Goal: Task Accomplishment & Management: Use online tool/utility

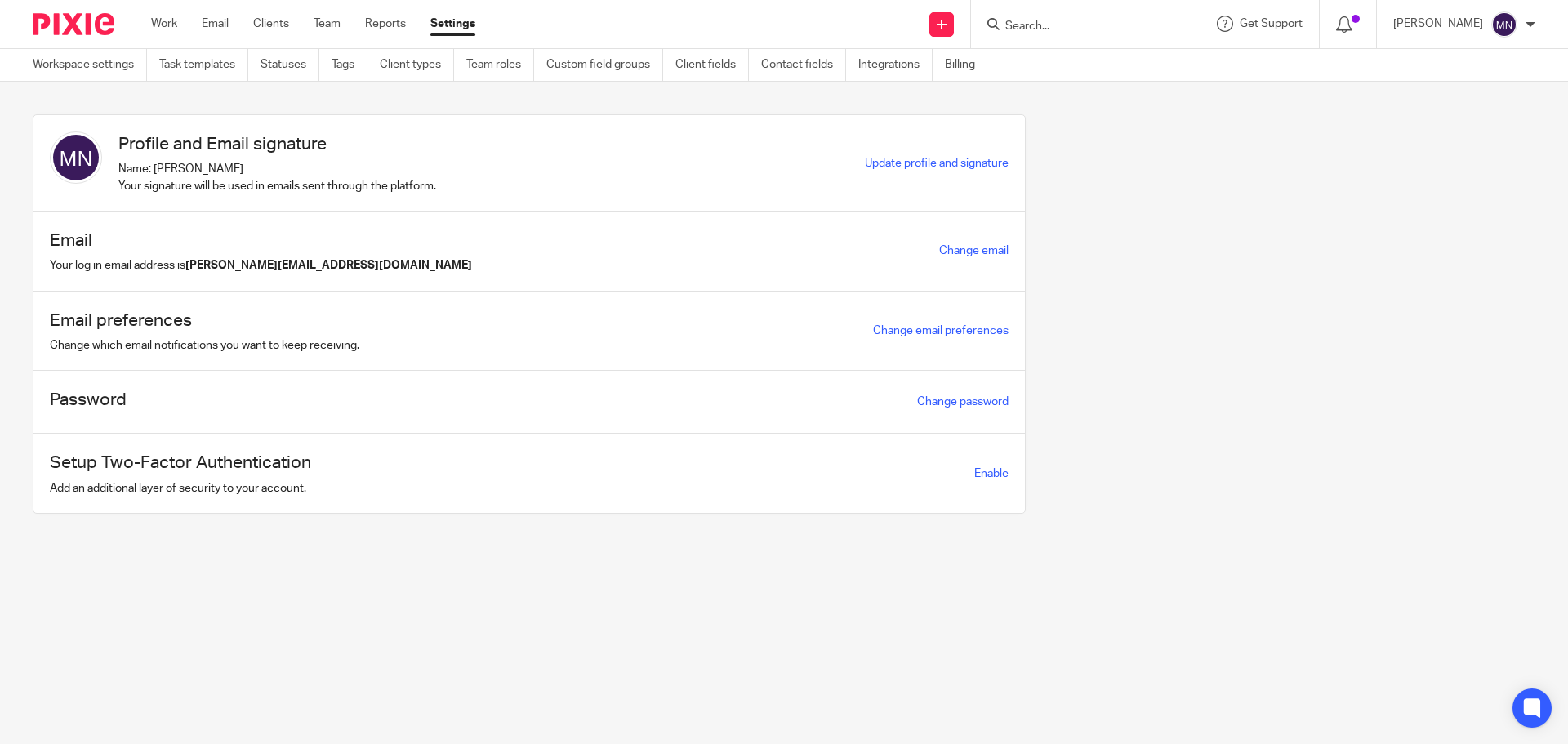
click at [1044, 30] on input "Search" at bounding box center [1077, 27] width 147 height 14
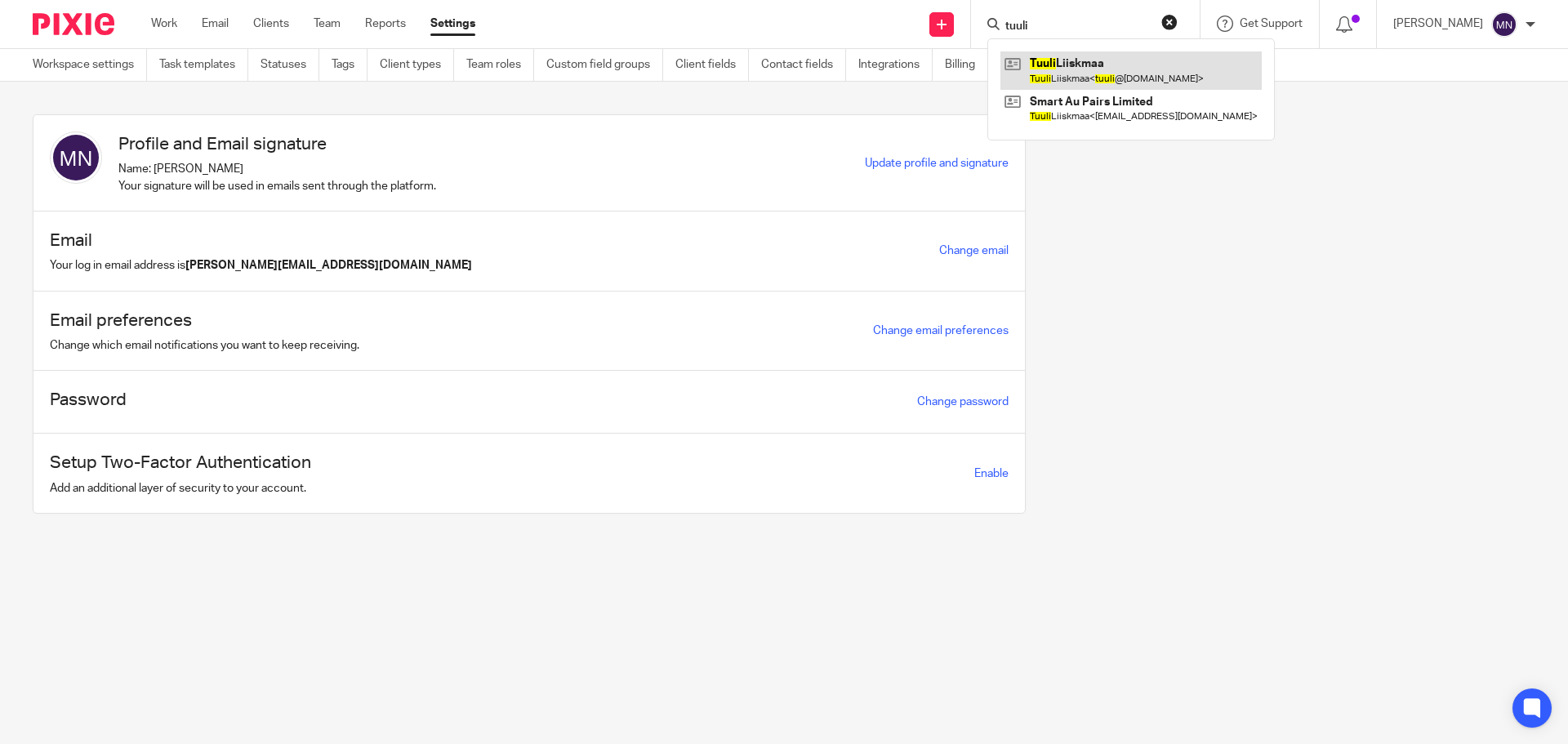
type input "tuuli"
click at [1097, 85] on link at bounding box center [1131, 70] width 261 height 38
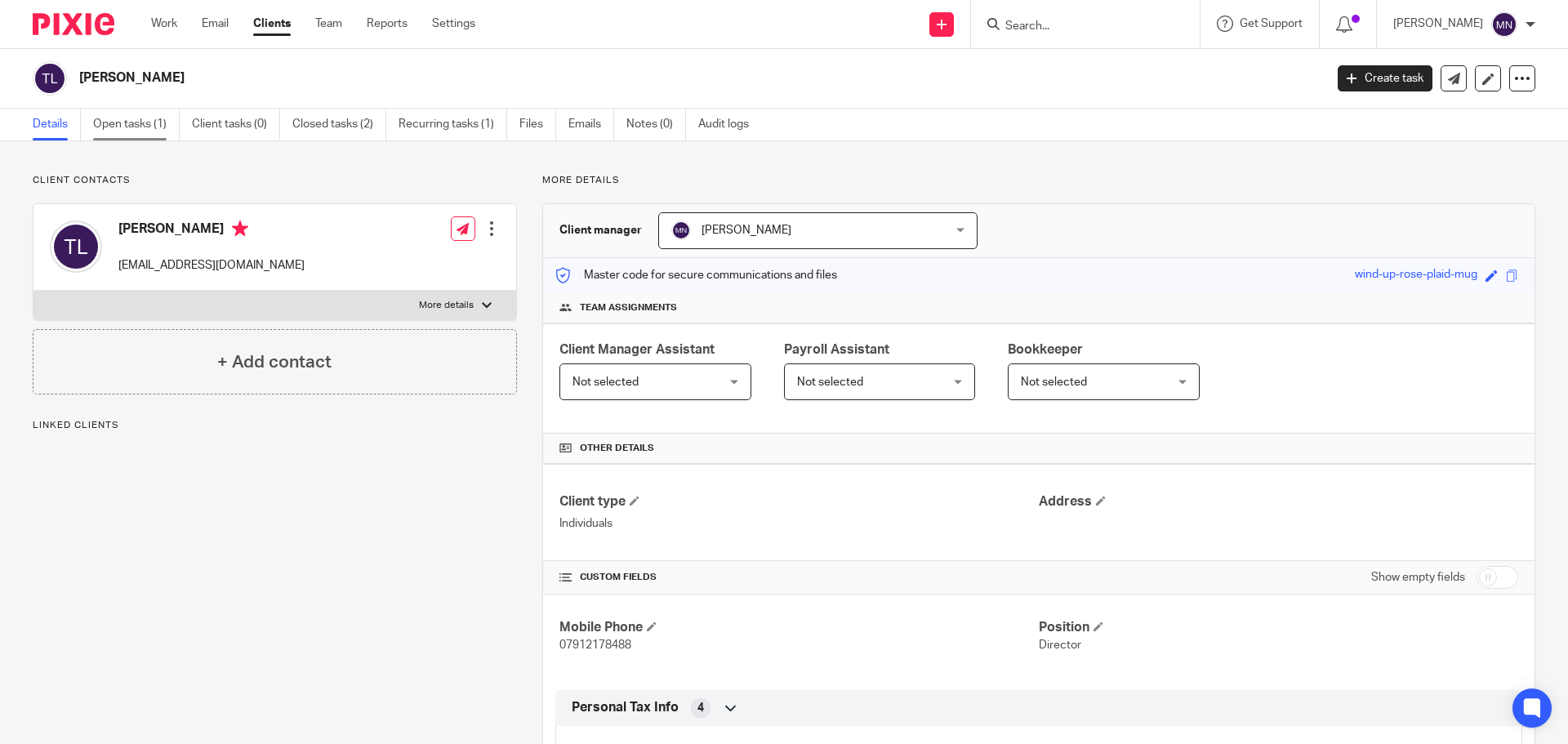
click at [139, 130] on link "Open tasks (1)" at bounding box center [137, 124] width 86 height 31
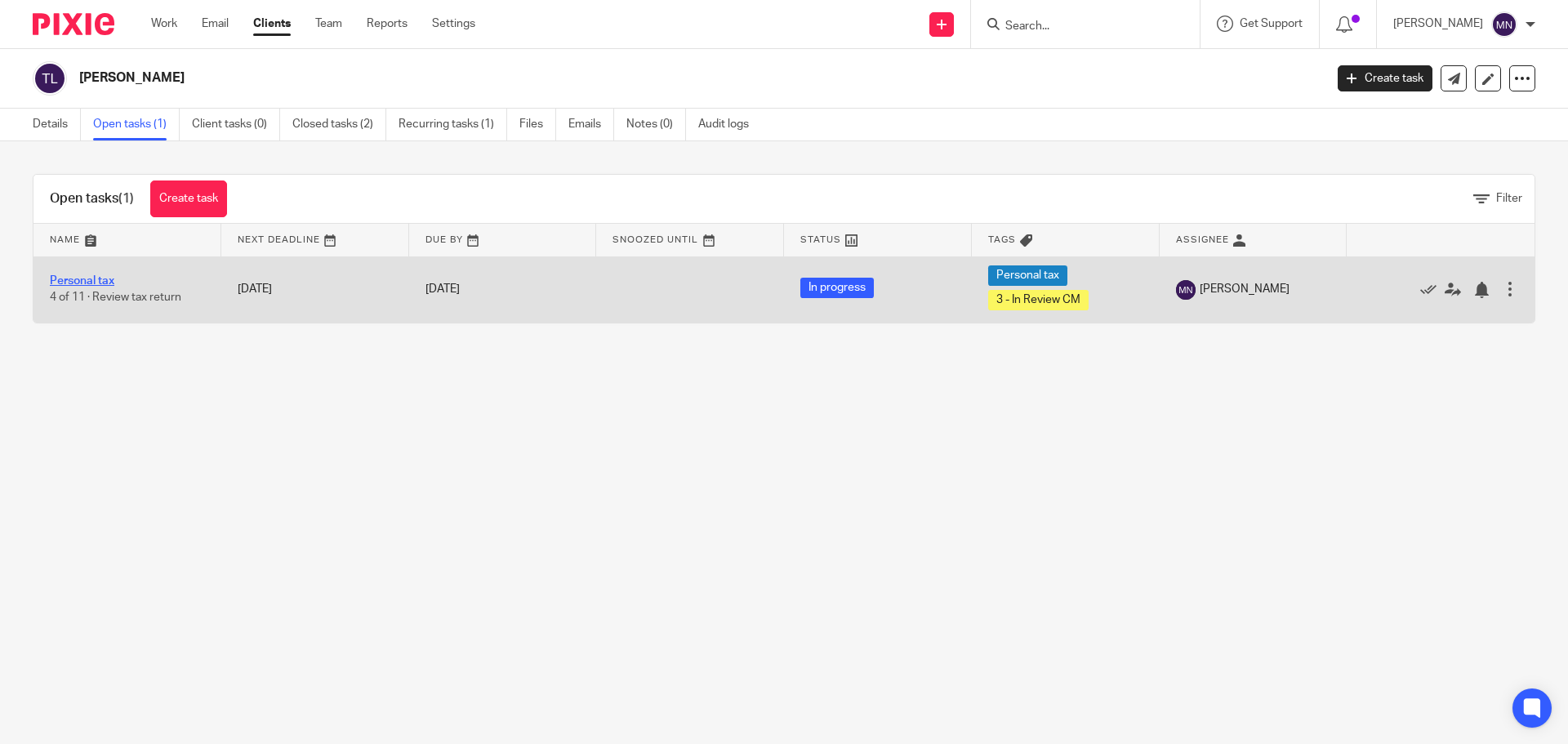
click at [106, 279] on link "Personal tax" at bounding box center [82, 280] width 65 height 12
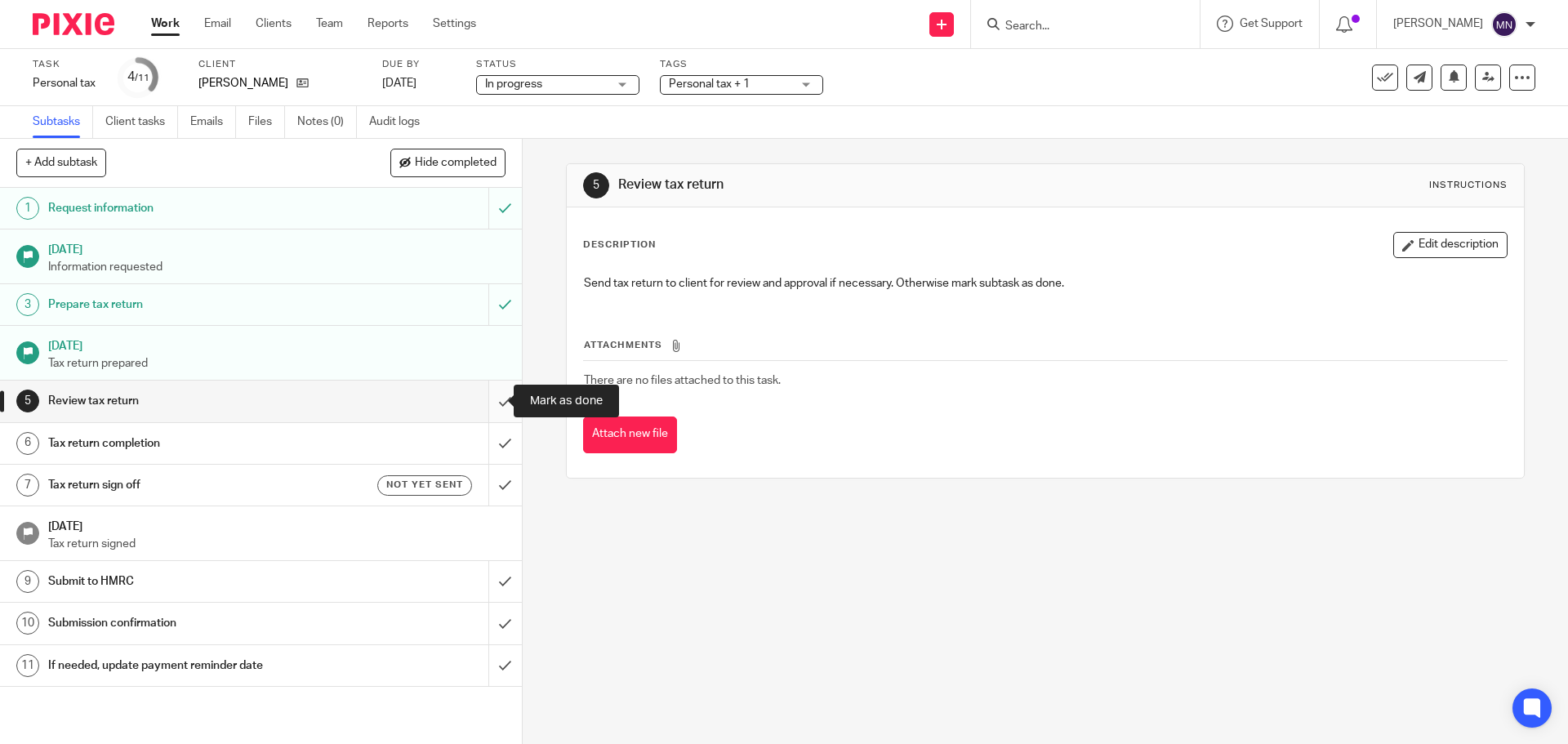
click at [490, 402] on input "submit" at bounding box center [261, 401] width 522 height 40
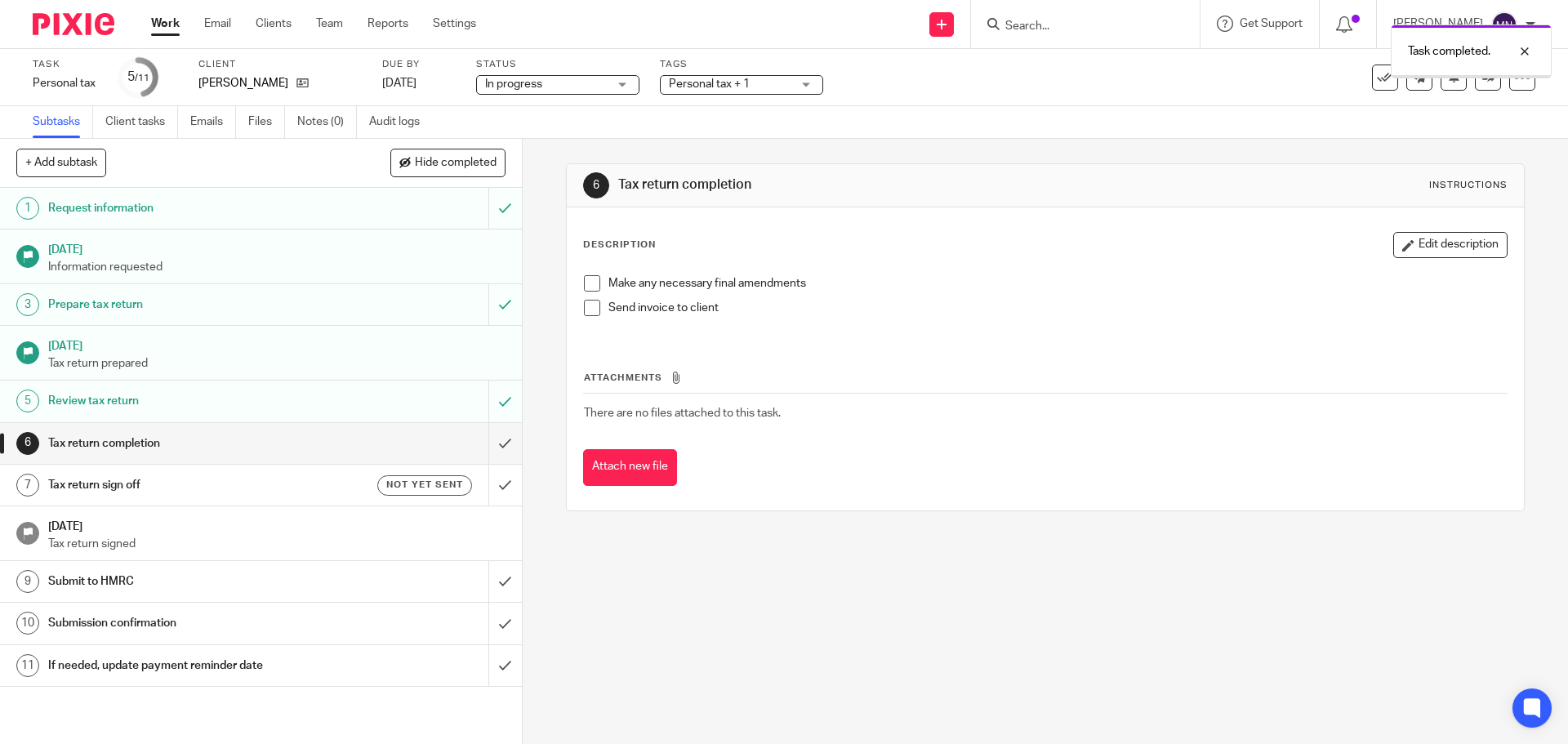
click at [487, 443] on input "submit" at bounding box center [261, 443] width 522 height 40
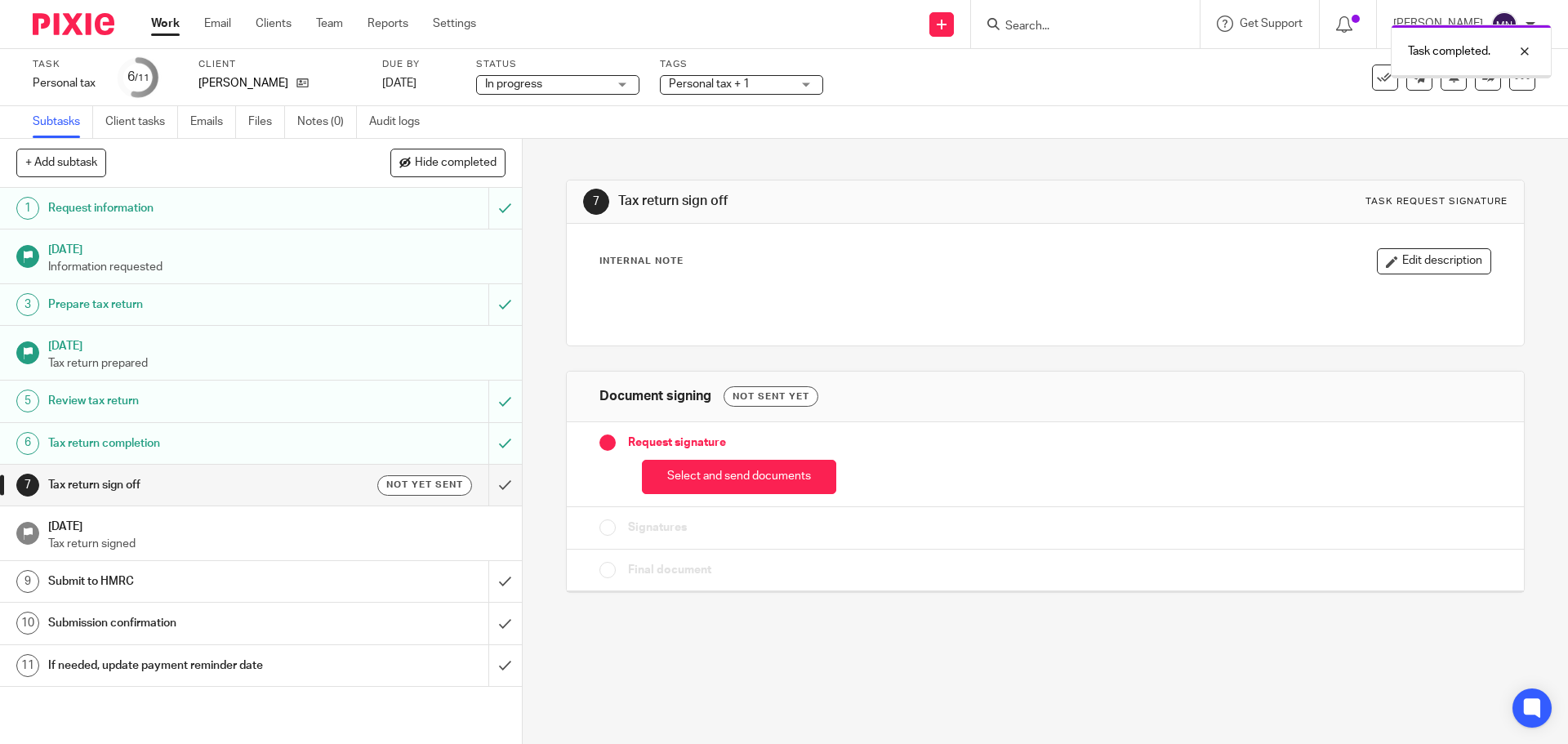
click at [706, 91] on span "Personal tax + 1" at bounding box center [731, 84] width 122 height 17
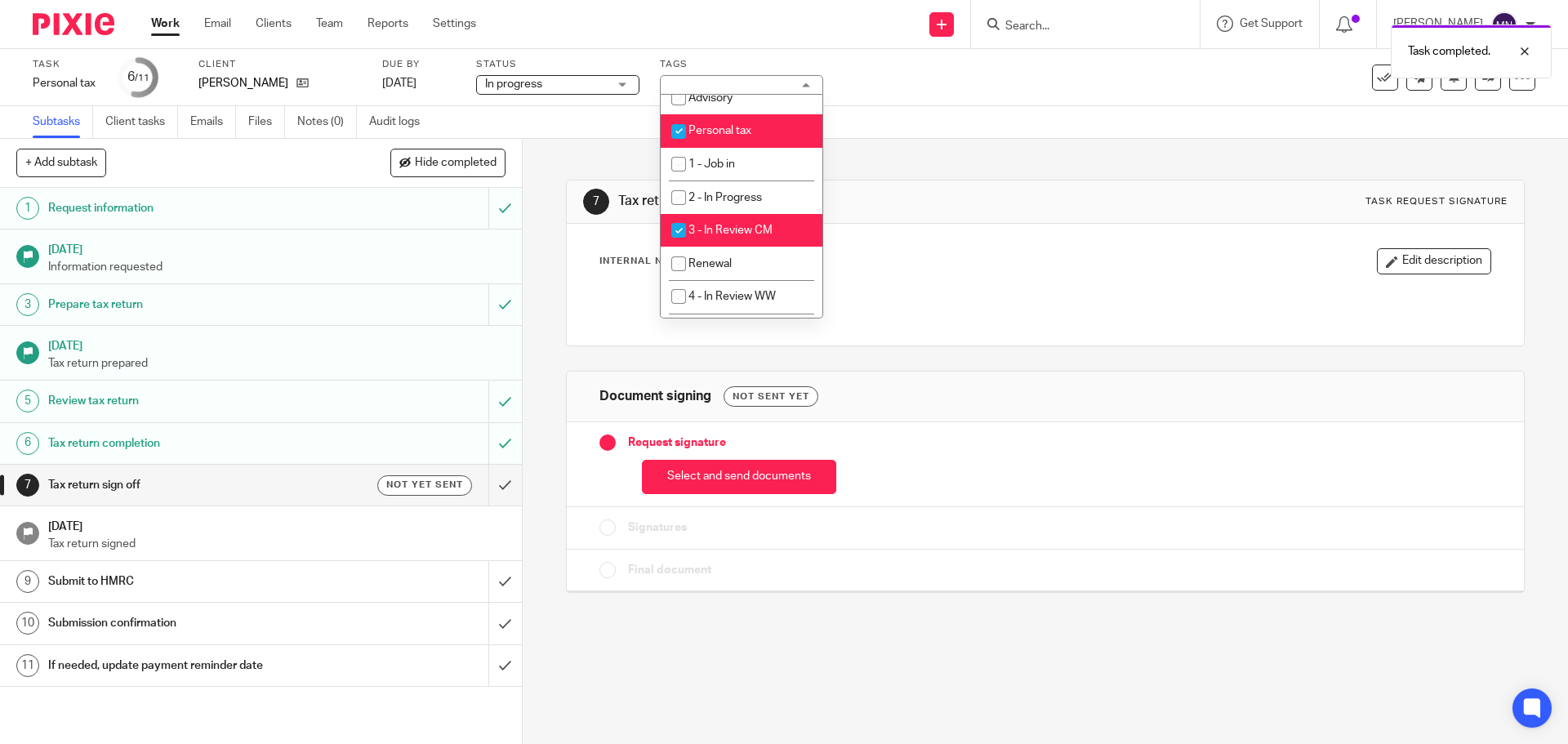
click at [730, 234] on span "3 - In Review CM" at bounding box center [731, 230] width 84 height 12
checkbox input "false"
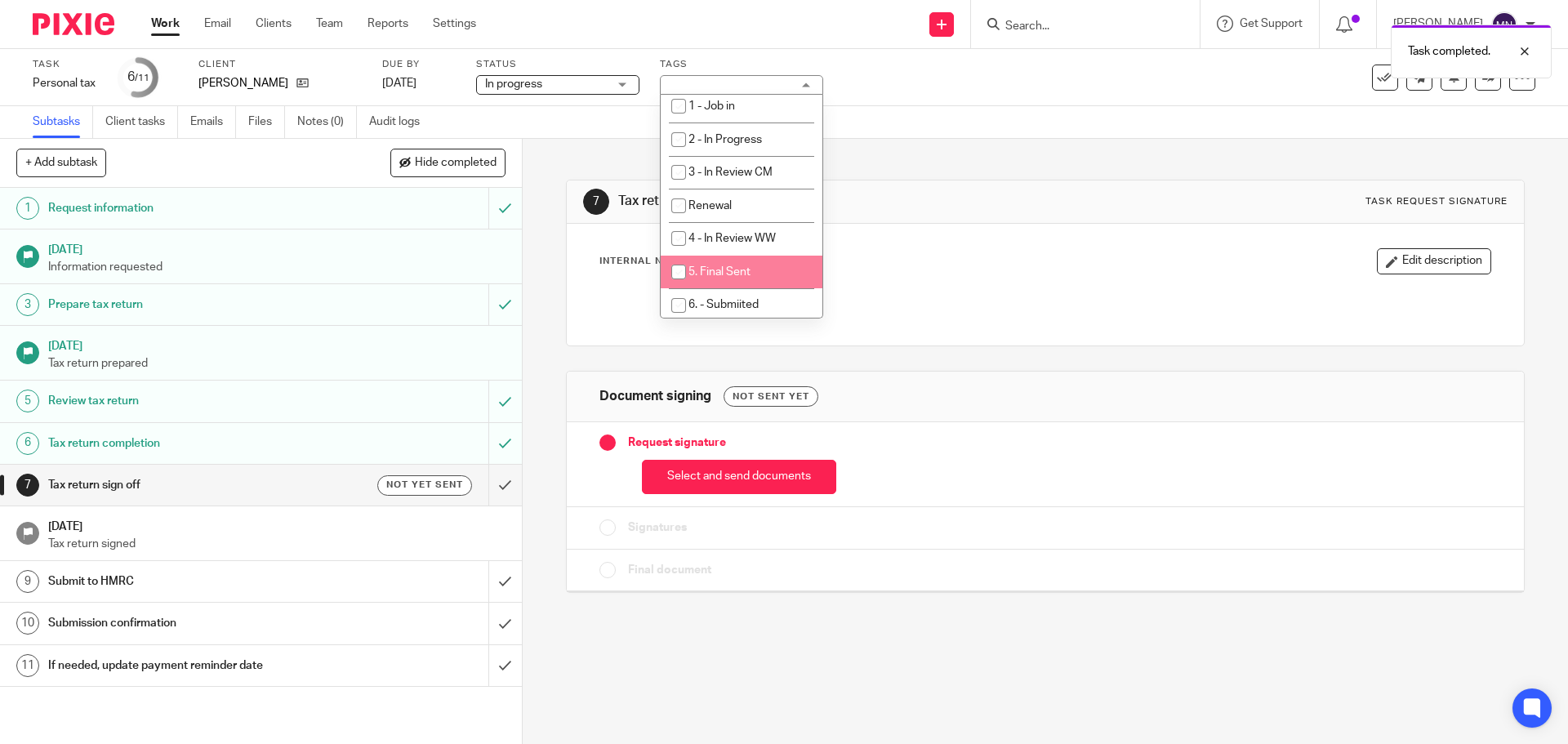
scroll to position [327, 0]
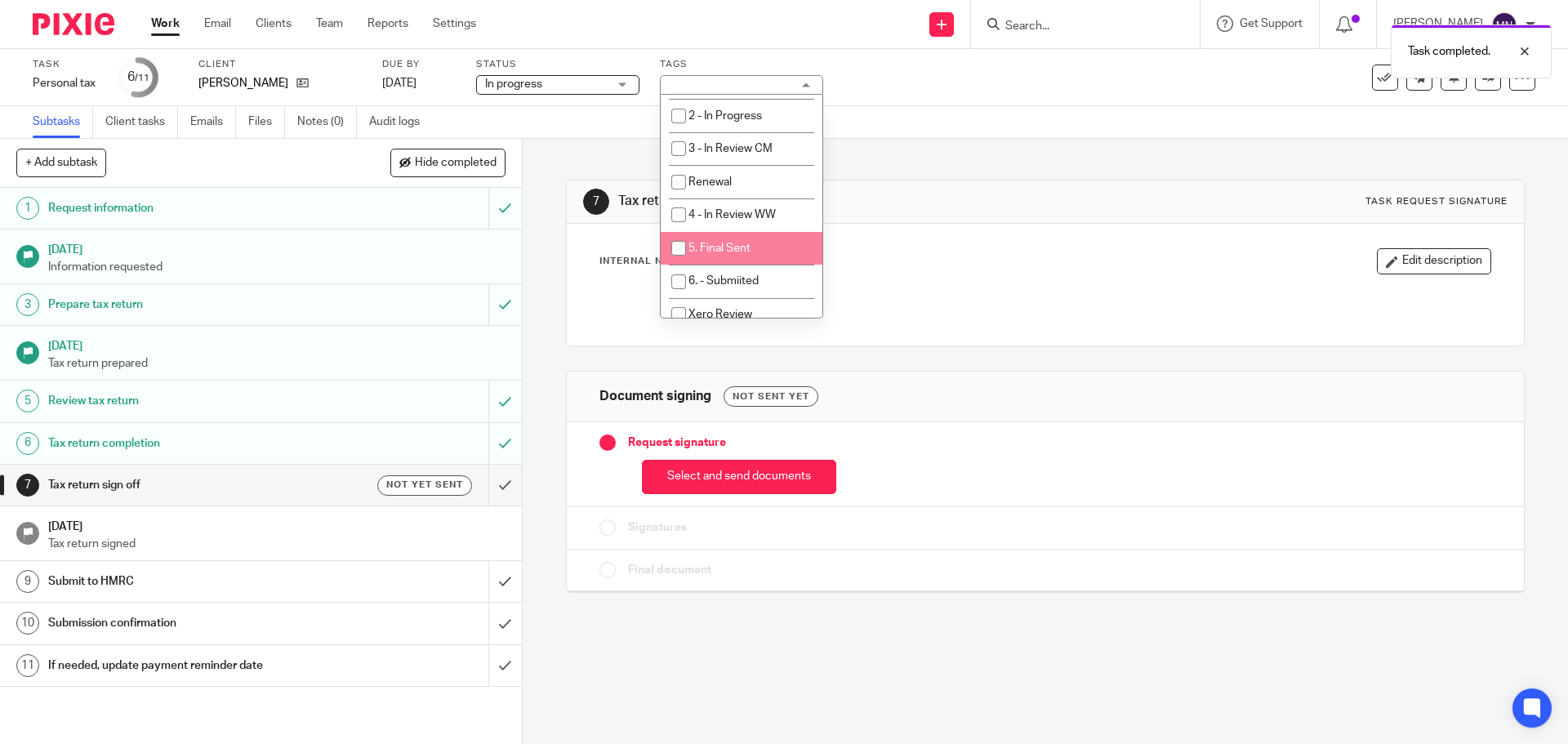
click at [732, 249] on span "5. Final Sent" at bounding box center [719, 248] width 62 height 12
checkbox input "true"
click at [170, 31] on link "Work" at bounding box center [165, 23] width 29 height 16
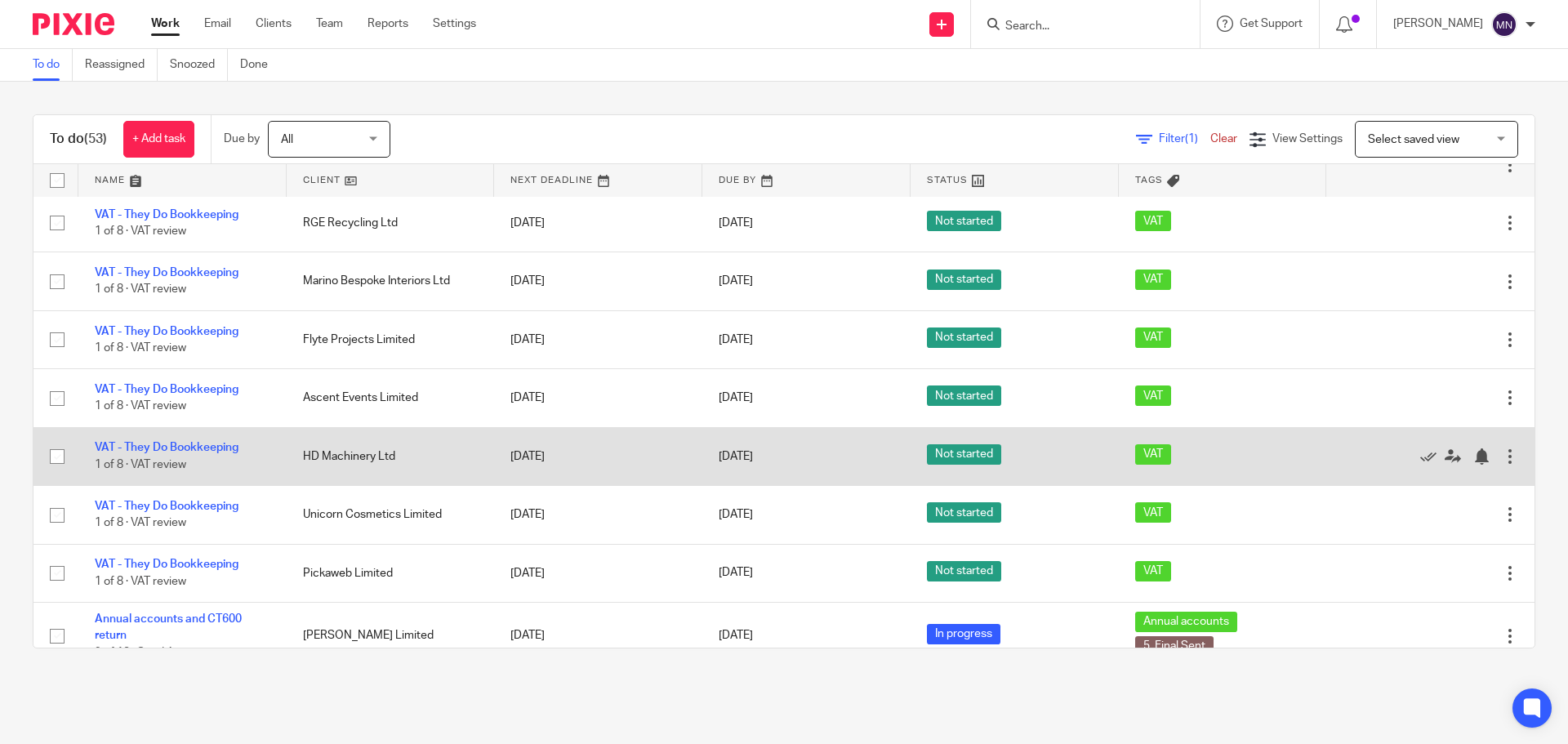
scroll to position [327, 0]
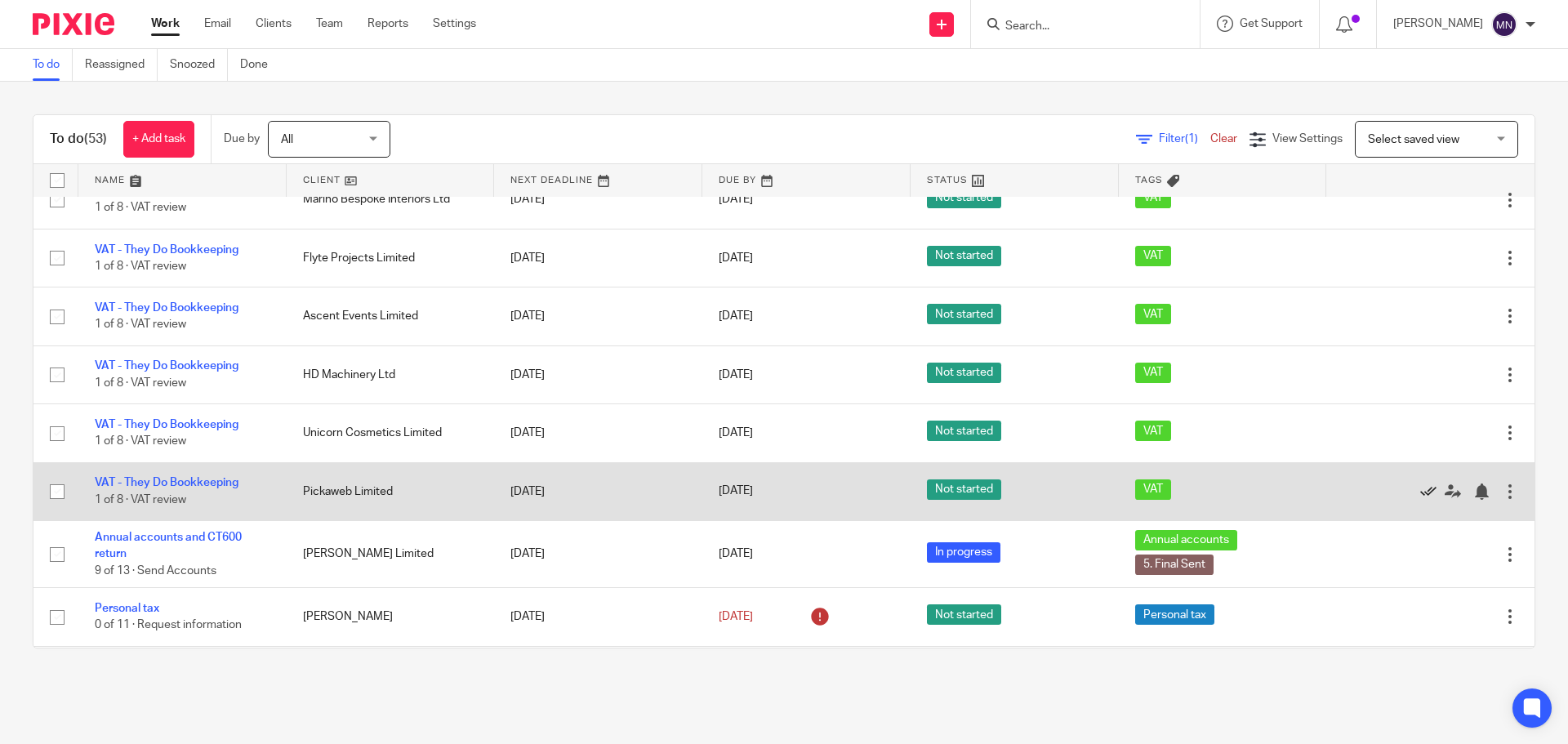
click at [1421, 489] on icon at bounding box center [1429, 492] width 16 height 16
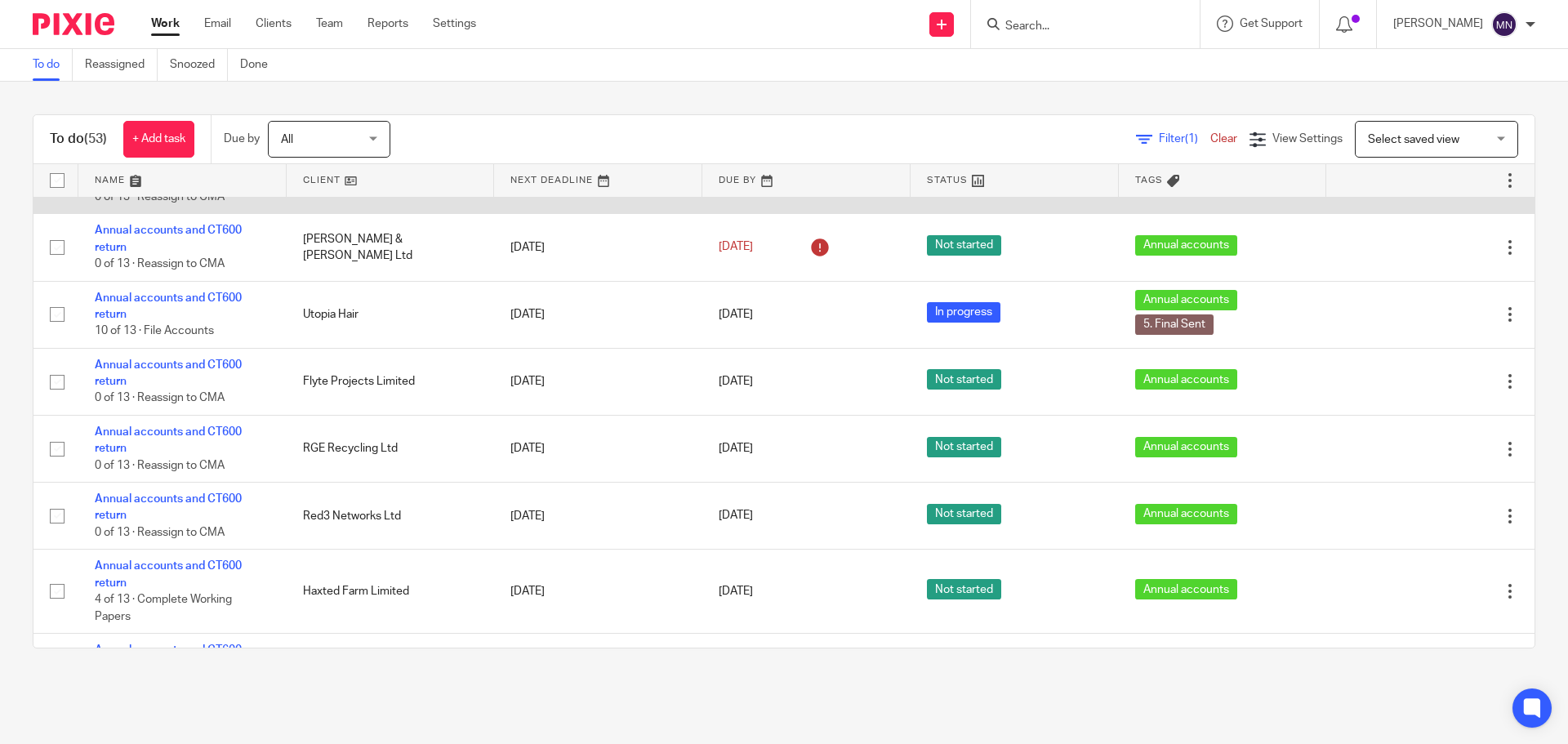
scroll to position [2765, 0]
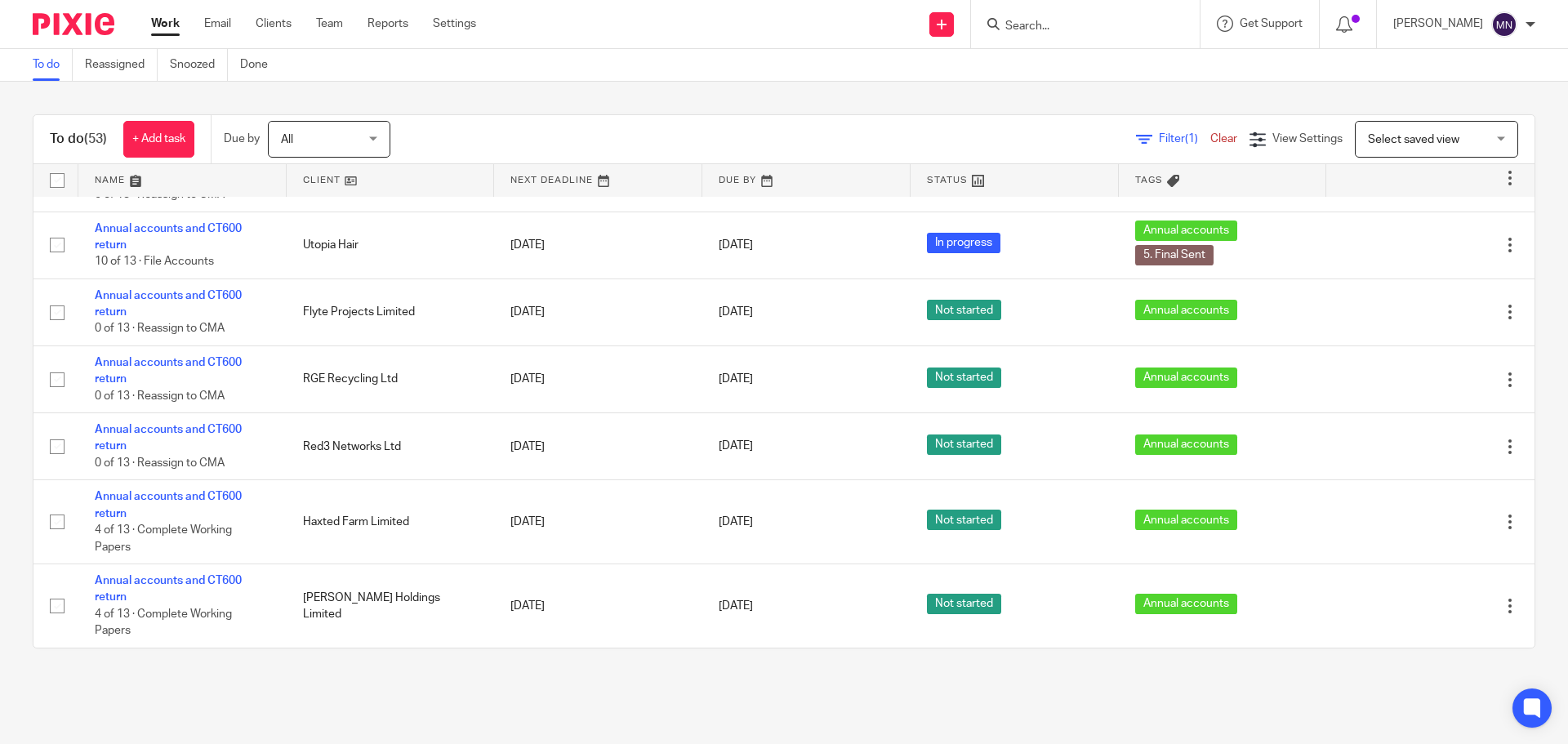
click at [957, 696] on main "To do Reassigned Snoozed Done To do (53) + Add task Due by All All [DATE] [DATE…" at bounding box center [784, 372] width 1568 height 744
